Goal: Transaction & Acquisition: Purchase product/service

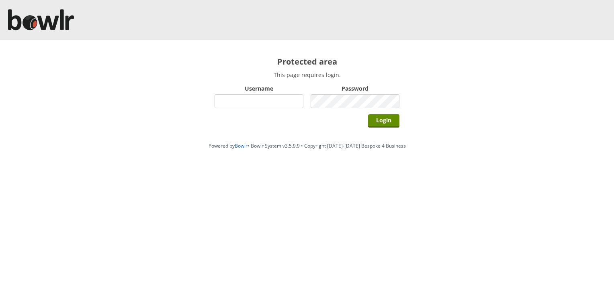
click at [239, 100] on input "Username" at bounding box center [259, 101] width 89 height 14
type input "blawrenson0137"
click at [379, 122] on input "Login" at bounding box center [383, 121] width 31 height 13
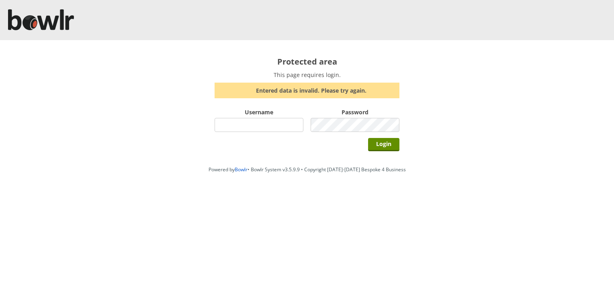
click at [225, 126] on input "Username" at bounding box center [259, 125] width 89 height 14
type input "blawrenson0137"
click at [384, 144] on input "Login" at bounding box center [383, 144] width 31 height 13
type input "blawrenson0137"
click at [389, 145] on input "Login" at bounding box center [383, 144] width 31 height 13
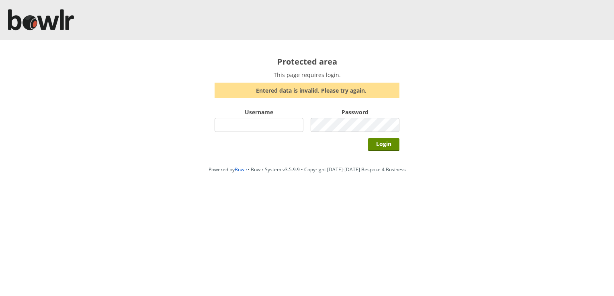
click at [246, 128] on input "Username" at bounding box center [259, 125] width 89 height 14
type input "blawrenson0137"
click at [387, 144] on input "Login" at bounding box center [383, 144] width 31 height 13
click at [241, 125] on input "Username" at bounding box center [259, 125] width 89 height 14
type input "blawrenson0137"
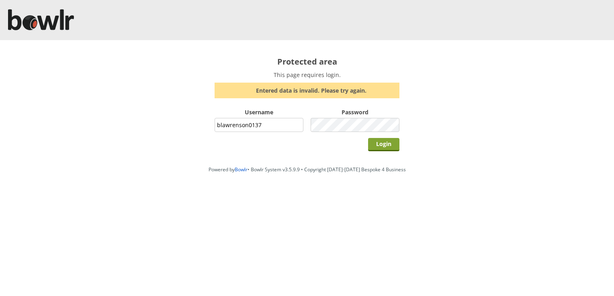
click at [378, 145] on input "Login" at bounding box center [383, 144] width 31 height 13
click at [238, 121] on input "Username" at bounding box center [259, 125] width 89 height 14
type input "blawrenson0137"
click at [389, 142] on input "Login" at bounding box center [383, 144] width 31 height 13
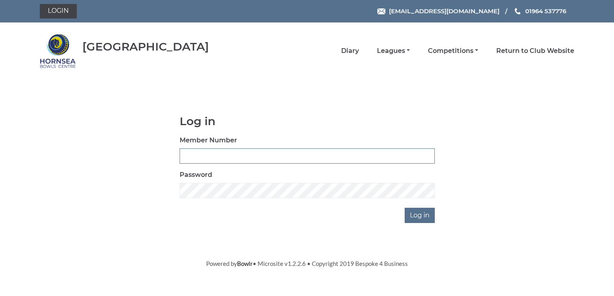
click at [206, 153] on input "Member Number" at bounding box center [307, 156] width 255 height 15
type input "0137"
click at [421, 217] on input "Log in" at bounding box center [420, 215] width 30 height 15
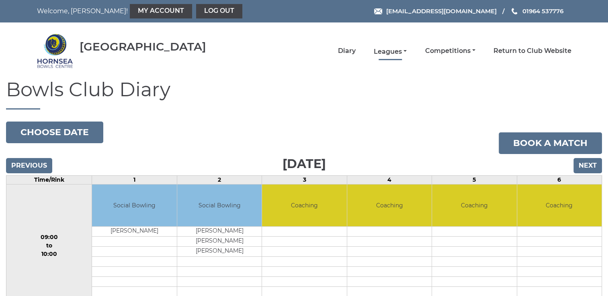
click at [384, 53] on link "Leagues" at bounding box center [390, 51] width 33 height 9
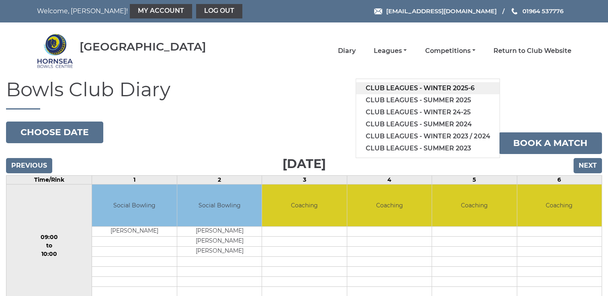
click at [385, 86] on link "Club leagues - Winter 2025-6" at bounding box center [427, 88] width 143 height 12
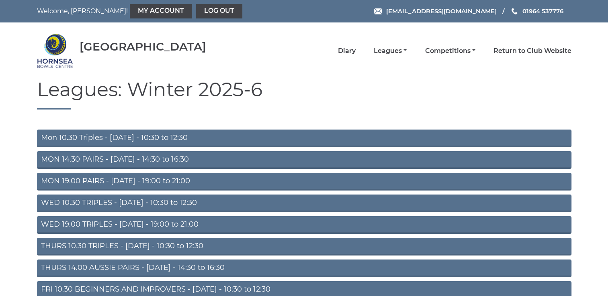
click at [212, 141] on link "Mon 10.30 Triples - [DATE] - 10:30 to 12:30" at bounding box center [304, 139] width 534 height 18
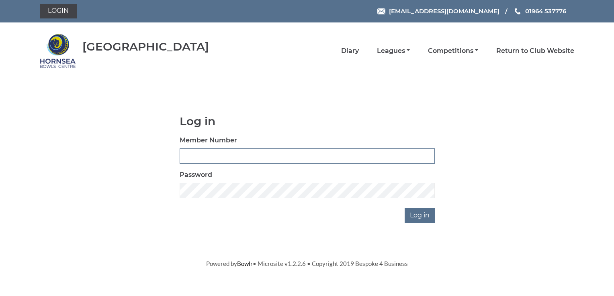
click at [210, 152] on input "Member Number" at bounding box center [307, 156] width 255 height 15
type input "0137"
click at [419, 214] on input "Log in" at bounding box center [420, 215] width 30 height 15
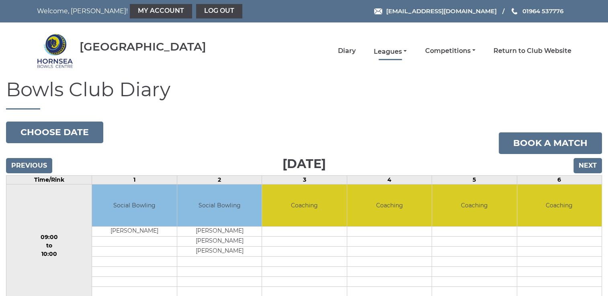
click at [395, 52] on link "Leagues" at bounding box center [390, 51] width 33 height 9
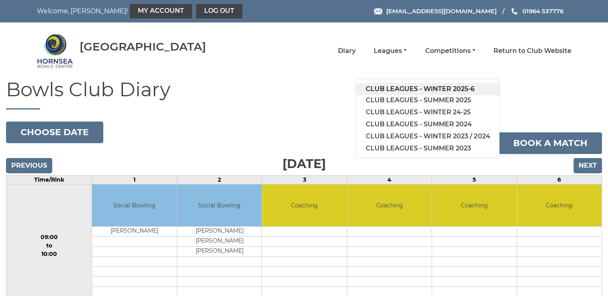
click at [393, 87] on link "Club leagues - Winter 2025-6" at bounding box center [427, 89] width 143 height 12
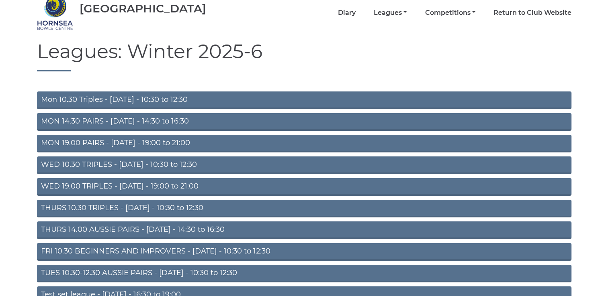
scroll to position [40, 0]
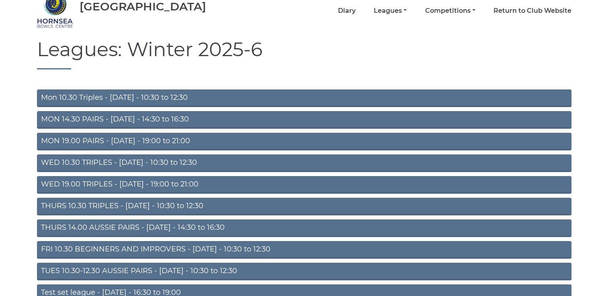
click at [163, 120] on link "MON 14.30 PAIRS - [DATE] - 14:30 to 16:30" at bounding box center [304, 120] width 534 height 18
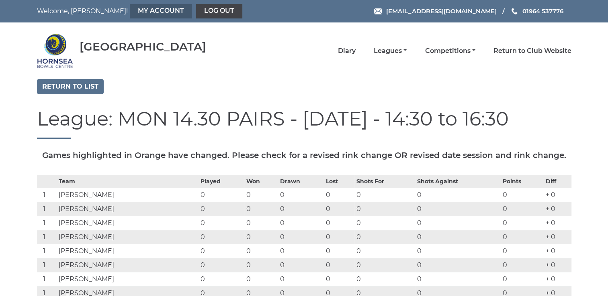
click at [130, 11] on link "My Account" at bounding box center [161, 11] width 62 height 14
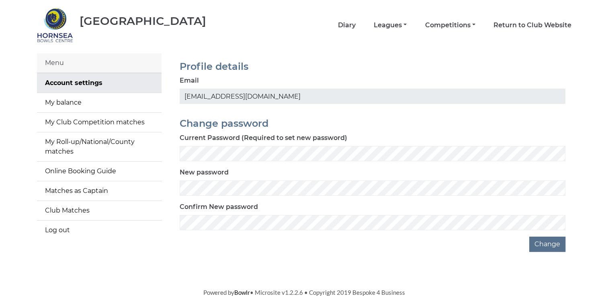
scroll to position [26, 0]
click at [82, 102] on link "My balance" at bounding box center [99, 102] width 125 height 19
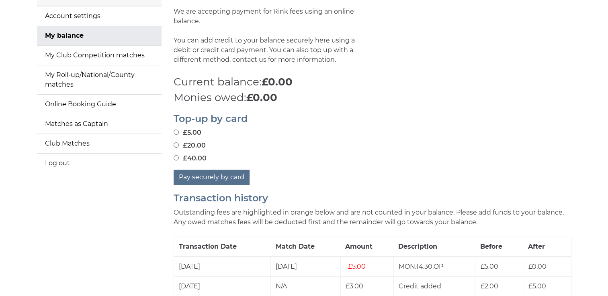
scroll to position [80, 0]
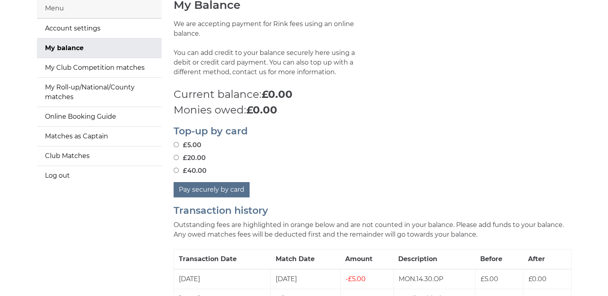
click at [176, 156] on input "£20.00" at bounding box center [176, 157] width 5 height 5
radio input "true"
click at [214, 189] on button "Pay securely by card" at bounding box center [212, 189] width 76 height 15
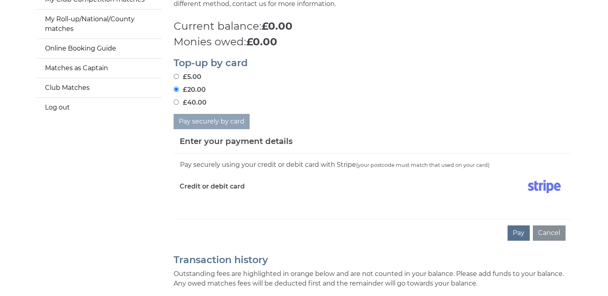
scroll to position [161, 0]
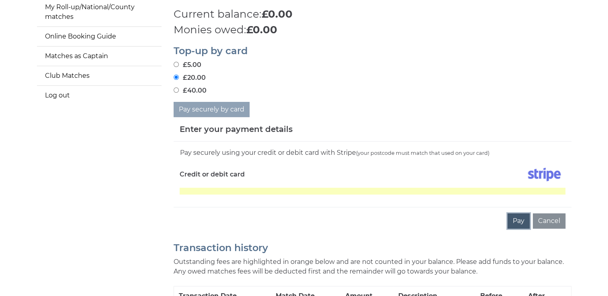
click at [513, 221] on button "Pay" at bounding box center [518, 221] width 22 height 15
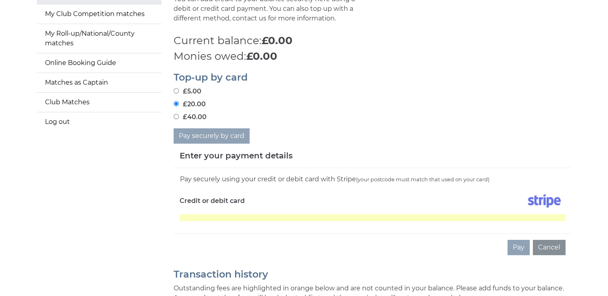
scroll to position [121, 0]
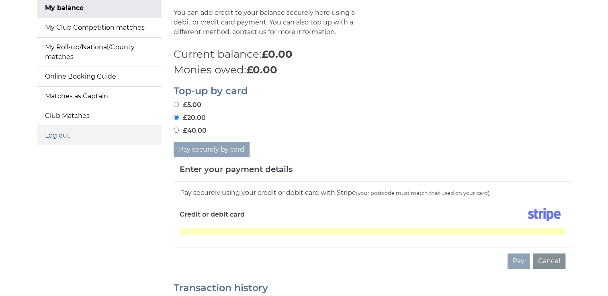
click at [67, 135] on link "Log out" at bounding box center [99, 135] width 125 height 19
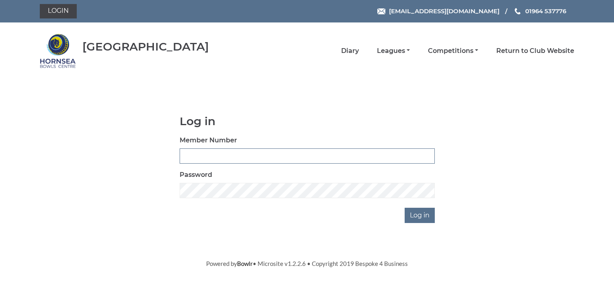
click at [209, 154] on input "Member Number" at bounding box center [307, 156] width 255 height 15
type input "0137"
click at [416, 215] on input "Log in" at bounding box center [420, 215] width 30 height 15
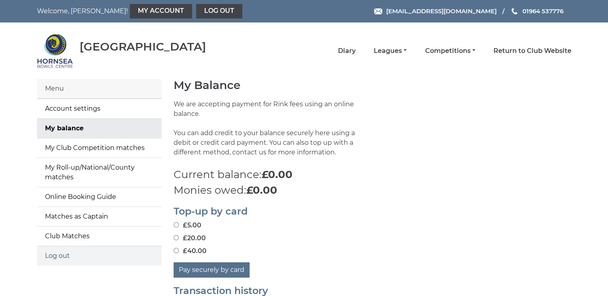
click at [59, 258] on link "Log out" at bounding box center [99, 256] width 125 height 19
